Goal: Task Accomplishment & Management: Manage account settings

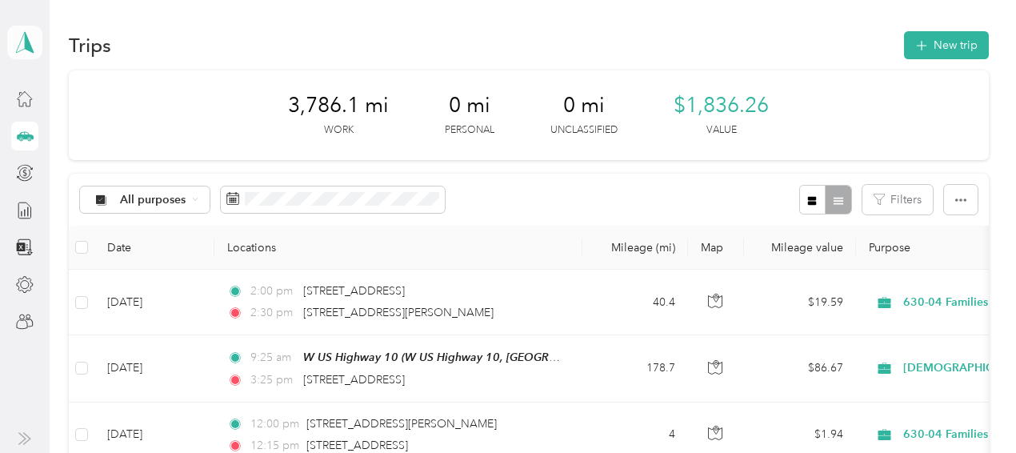
click at [25, 34] on polygon at bounding box center [29, 41] width 9 height 21
click at [50, 146] on div "Team dashboard Personal dashboard Log out" at bounding box center [175, 167] width 314 height 101
click at [18, 42] on icon at bounding box center [25, 42] width 24 height 22
click at [43, 134] on div "Team dashboard" at bounding box center [64, 131] width 86 height 17
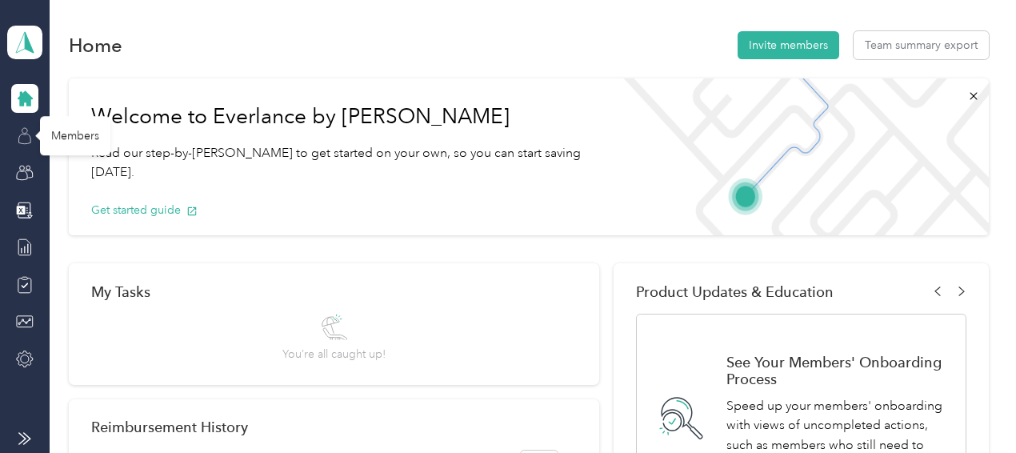
click at [30, 137] on icon at bounding box center [25, 136] width 18 height 18
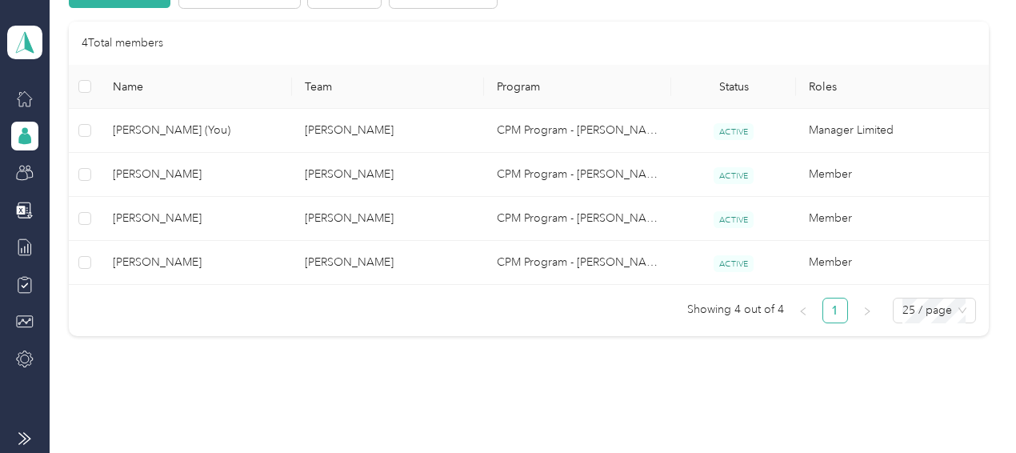
scroll to position [421, 0]
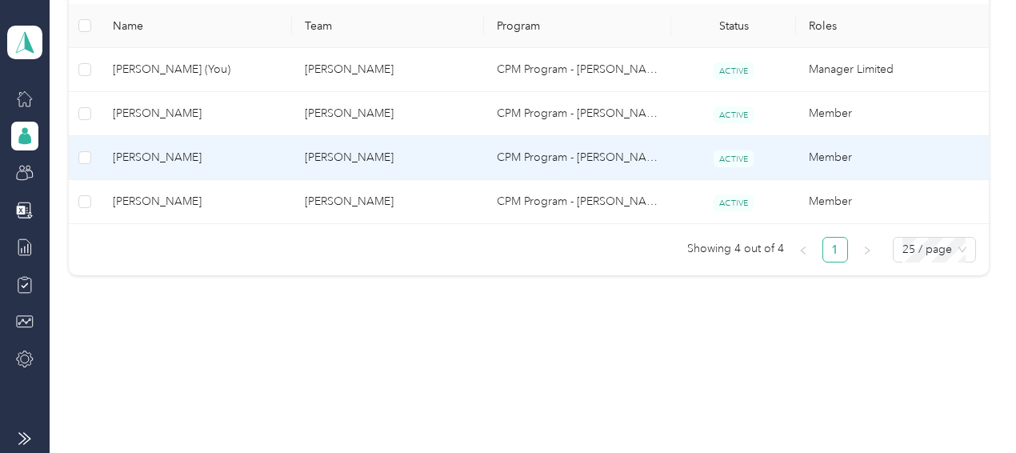
click at [201, 163] on span "[PERSON_NAME]" at bounding box center [196, 158] width 166 height 18
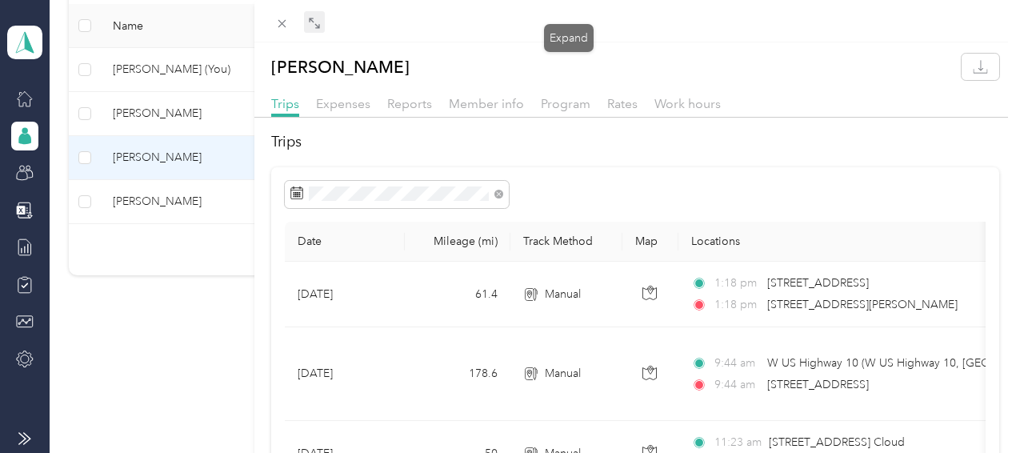
click at [325, 17] on span at bounding box center [314, 22] width 21 height 22
